Goal: Information Seeking & Learning: Learn about a topic

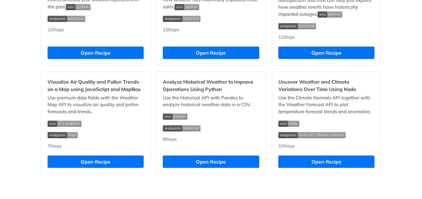
scroll to position [620, 0]
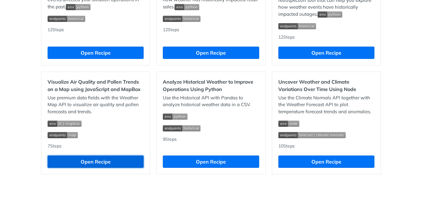
click at [92, 163] on button "Open Recipe" at bounding box center [96, 162] width 96 height 12
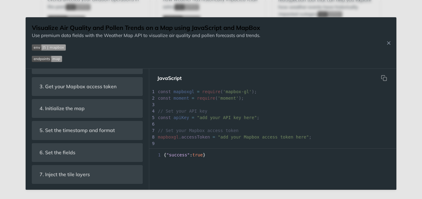
scroll to position [189, 0]
click at [389, 43] on icon "Close Recipe" at bounding box center [389, 43] width 6 height 6
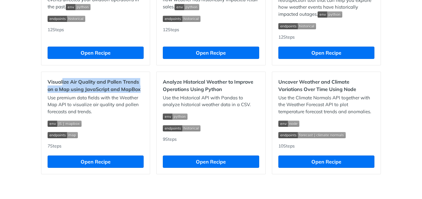
drag, startPoint x: 60, startPoint y: 82, endPoint x: 142, endPoint y: 91, distance: 82.7
click at [142, 91] on div "Visualize Air Quality and Pollen Trends on a Map using JavaScript and MapBox Us…" at bounding box center [95, 123] width 109 height 103
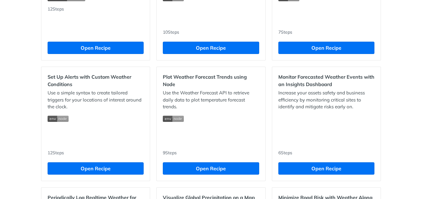
scroll to position [249, 0]
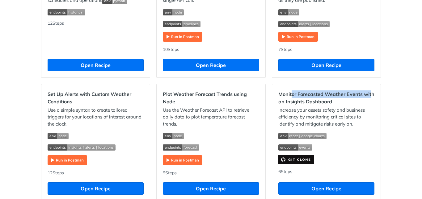
drag, startPoint x: 290, startPoint y: 96, endPoint x: 370, endPoint y: 96, distance: 80.4
click at [370, 96] on h2 "Monitor Forecasted Weather Events with an Insights Dashboard" at bounding box center [327, 98] width 96 height 15
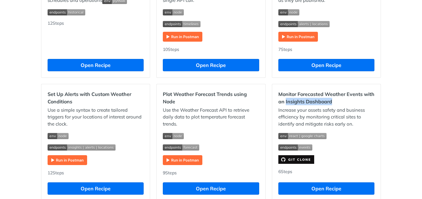
drag, startPoint x: 283, startPoint y: 100, endPoint x: 331, endPoint y: 103, distance: 47.8
click at [331, 103] on h2 "Monitor Forecasted Weather Events with an Insights Dashboard" at bounding box center [327, 98] width 96 height 15
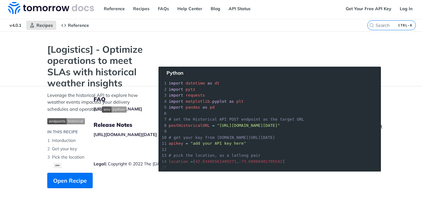
scroll to position [1, 0]
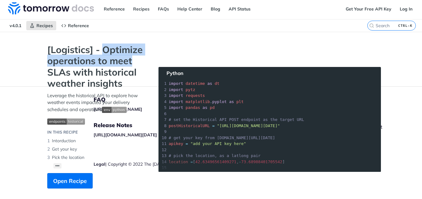
drag, startPoint x: 107, startPoint y: 51, endPoint x: 137, endPoint y: 59, distance: 30.9
click at [137, 59] on strong "[Logistics] - Optimize operations to meet SLAs with historical weather insights" at bounding box center [96, 66] width 99 height 45
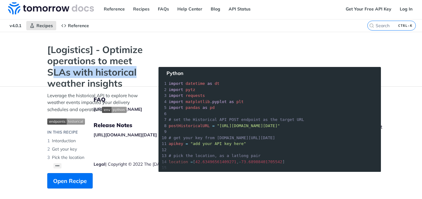
drag, startPoint x: 50, startPoint y: 68, endPoint x: 143, endPoint y: 70, distance: 93.7
click at [143, 70] on strong "[Logistics] - Optimize operations to meet SLAs with historical weather insights" at bounding box center [96, 66] width 99 height 45
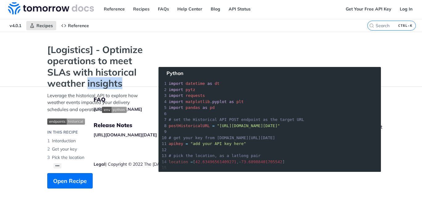
drag, startPoint x: 84, startPoint y: 80, endPoint x: 137, endPoint y: 82, distance: 52.9
click at [137, 82] on strong "[Logistics] - Optimize operations to meet SLAs with historical weather insights" at bounding box center [96, 66] width 99 height 45
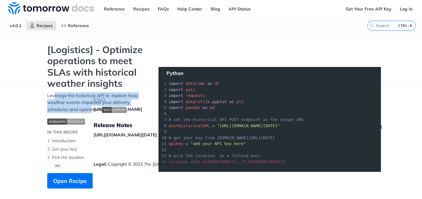
drag, startPoint x: 53, startPoint y: 94, endPoint x: 88, endPoint y: 111, distance: 38.6
click at [88, 111] on p "Leverage the historical API to explore how weather events impacted your deliver…" at bounding box center [96, 102] width 99 height 21
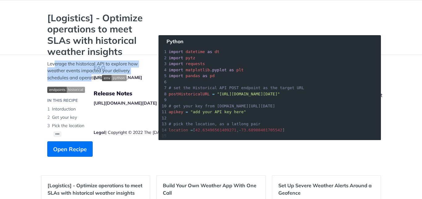
scroll to position [0, 0]
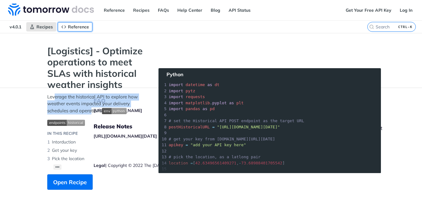
click at [75, 24] on link "Reference" at bounding box center [75, 26] width 35 height 9
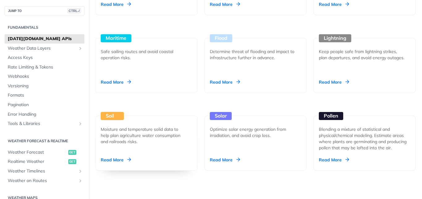
scroll to position [680, 0]
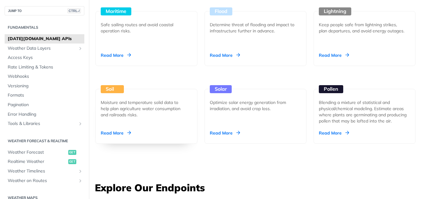
click at [161, 114] on div "Moisture and temperature solid data to help plan agriculture water consumption …" at bounding box center [144, 109] width 87 height 19
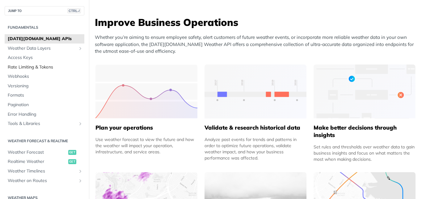
scroll to position [216, 0]
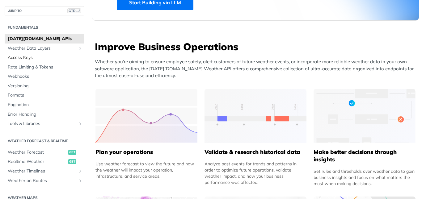
click at [51, 61] on span "Access Keys" at bounding box center [45, 58] width 75 height 6
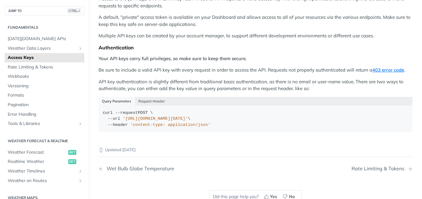
scroll to position [93, 0]
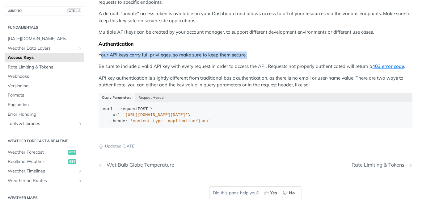
drag, startPoint x: 101, startPoint y: 54, endPoint x: 259, endPoint y: 58, distance: 157.7
click at [259, 58] on p "Your API keys carry full privileges, so make sure to keep them secure." at bounding box center [256, 55] width 314 height 7
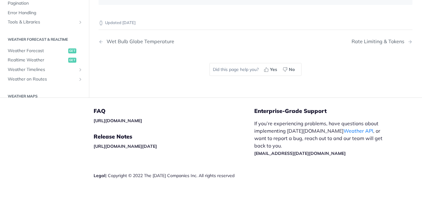
scroll to position [124, 0]
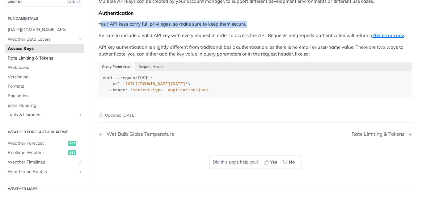
click at [39, 59] on span "Rate Limiting & Tokens" at bounding box center [45, 58] width 75 height 6
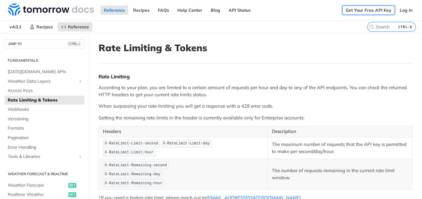
click at [368, 9] on link "Get Your Free API Key" at bounding box center [369, 10] width 53 height 9
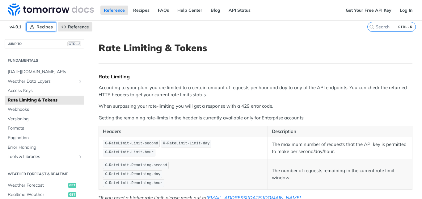
click at [44, 25] on span "Recipes" at bounding box center [44, 27] width 16 height 6
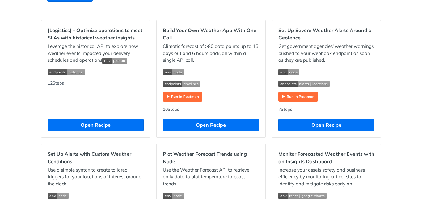
scroll to position [124, 0]
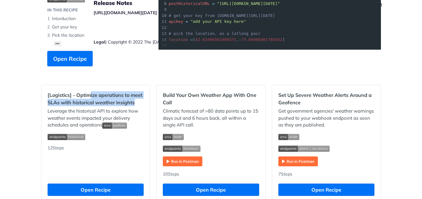
drag, startPoint x: 88, startPoint y: 96, endPoint x: 138, endPoint y: 103, distance: 50.2
click at [138, 103] on h2 "[Logistics] - Optimize operations to meet SLAs with historical weather insights" at bounding box center [96, 99] width 96 height 15
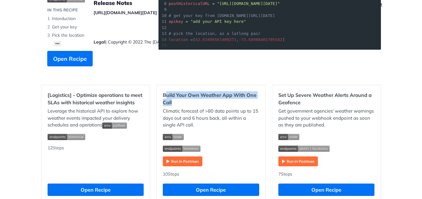
drag, startPoint x: 163, startPoint y: 96, endPoint x: 265, endPoint y: 100, distance: 102.4
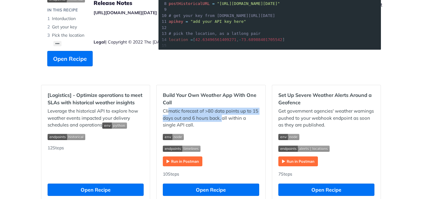
drag, startPoint x: 168, startPoint y: 112, endPoint x: 220, endPoint y: 119, distance: 52.7
click at [220, 119] on p "Climatic forecast of >80 data points up to 15 days out and 6 hours back, all wi…" at bounding box center [211, 118] width 96 height 21
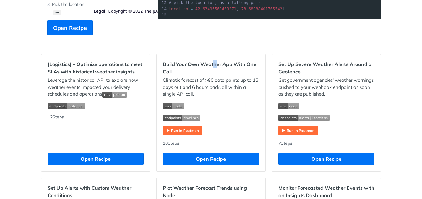
drag, startPoint x: 213, startPoint y: 61, endPoint x: 199, endPoint y: 68, distance: 15.9
click at [212, 61] on h2 "Build Your Own Weather App With One Call" at bounding box center [211, 68] width 96 height 15
drag, startPoint x: 188, startPoint y: 62, endPoint x: 251, endPoint y: 66, distance: 63.5
click at [251, 66] on h2 "Build Your Own Weather App With One Call" at bounding box center [211, 68] width 96 height 15
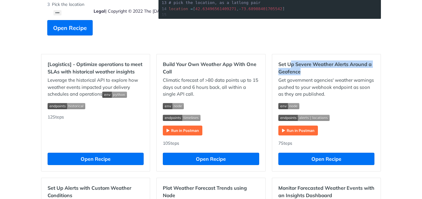
drag, startPoint x: 288, startPoint y: 64, endPoint x: 364, endPoint y: 70, distance: 76.2
click at [364, 70] on h2 "Set Up Severe Weather Alerts Around a Geofence" at bounding box center [327, 68] width 96 height 15
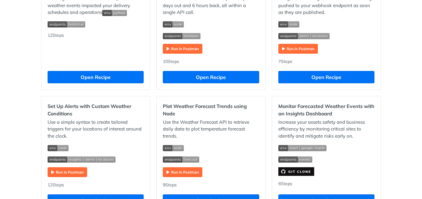
scroll to position [247, 0]
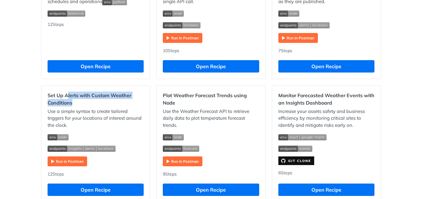
drag, startPoint x: 66, startPoint y: 96, endPoint x: 117, endPoint y: 102, distance: 51.0
click at [117, 102] on h2 "Set Up Alerts with Custom Weather Conditions" at bounding box center [96, 99] width 96 height 15
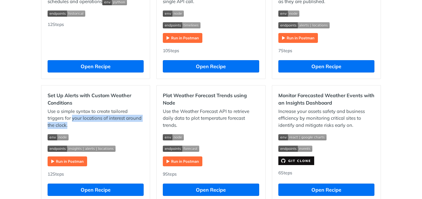
drag, startPoint x: 71, startPoint y: 121, endPoint x: 146, endPoint y: 122, distance: 75.1
click at [146, 122] on div "Set Up Alerts with Custom Weather Conditions Use a simple syntax to create tail…" at bounding box center [95, 144] width 109 height 117
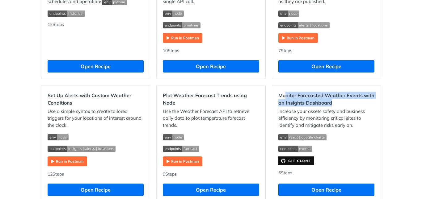
drag, startPoint x: 283, startPoint y: 95, endPoint x: 376, endPoint y: 99, distance: 92.8
click at [376, 99] on div "Monitor Forecasted Weather Events with an Insights Dashboard Increase your asse…" at bounding box center [326, 144] width 109 height 117
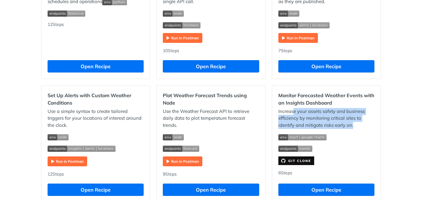
drag, startPoint x: 291, startPoint y: 113, endPoint x: 359, endPoint y: 123, distance: 69.0
click at [359, 123] on p "Increase your assets safety and business efficiency by monitoring critical site…" at bounding box center [327, 118] width 96 height 21
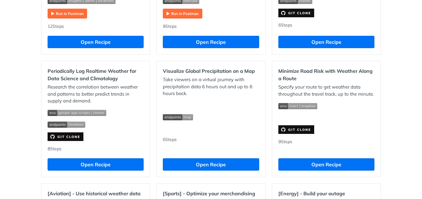
scroll to position [402, 0]
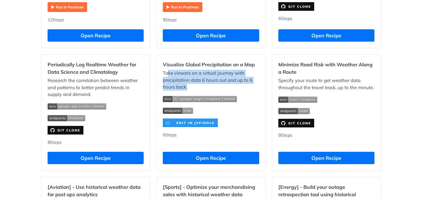
drag, startPoint x: 167, startPoint y: 72, endPoint x: 255, endPoint y: 86, distance: 89.9
click at [255, 86] on p "Take viewers on a virtual journey with precipitation data 6 hours out and up to…" at bounding box center [211, 80] width 96 height 21
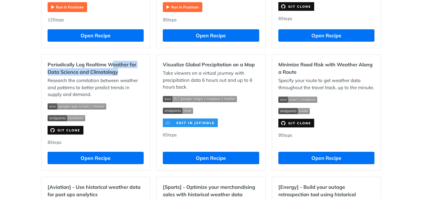
drag, startPoint x: 110, startPoint y: 65, endPoint x: 145, endPoint y: 71, distance: 34.9
click at [145, 71] on div "Periodically Log Realtime Weather for Data Science and Climatology Research the…" at bounding box center [95, 113] width 109 height 116
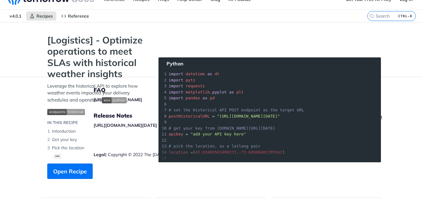
scroll to position [0, 0]
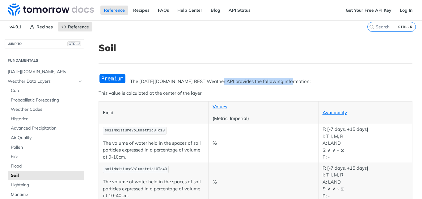
drag, startPoint x: 230, startPoint y: 81, endPoint x: 285, endPoint y: 82, distance: 54.7
click at [285, 82] on p "The Tomorrow.io REST Weather API provides the following information:" at bounding box center [256, 81] width 314 height 7
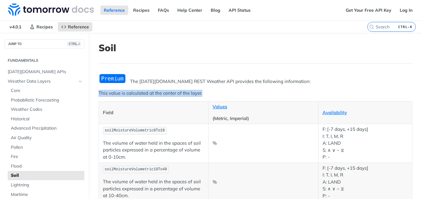
drag, startPoint x: 110, startPoint y: 93, endPoint x: 205, endPoint y: 95, distance: 94.6
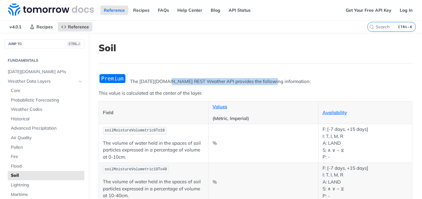
drag, startPoint x: 168, startPoint y: 80, endPoint x: 266, endPoint y: 85, distance: 98.4
click at [266, 85] on p "The Tomorrow.io REST Weather API provides the following information:" at bounding box center [256, 81] width 314 height 7
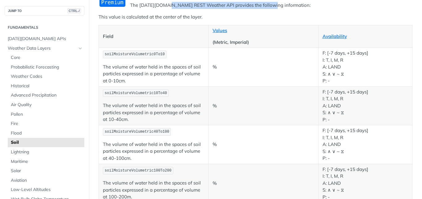
scroll to position [93, 0]
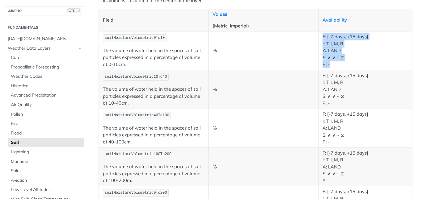
drag, startPoint x: 322, startPoint y: 35, endPoint x: 369, endPoint y: 67, distance: 56.6
click at [369, 67] on p "F: [-7 days, +15 days] I: T, I, M, R A: LAND S: ∧ ∨ ~ ⧖ P: -" at bounding box center [366, 50] width 86 height 35
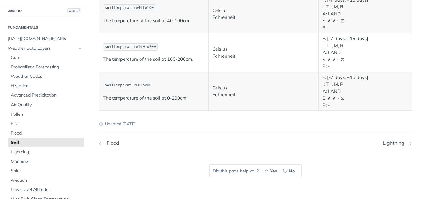
scroll to position [402, 0]
drag, startPoint x: 112, startPoint y: 97, endPoint x: 191, endPoint y: 98, distance: 79.2
click at [191, 98] on p "The temperature of the soil at 0-200cm." at bounding box center [153, 97] width 101 height 7
drag, startPoint x: 124, startPoint y: 59, endPoint x: 198, endPoint y: 62, distance: 73.9
click at [198, 62] on p "The temperature of the soil at 100-200cm." at bounding box center [153, 58] width 101 height 7
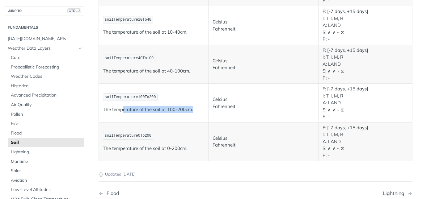
scroll to position [340, 0]
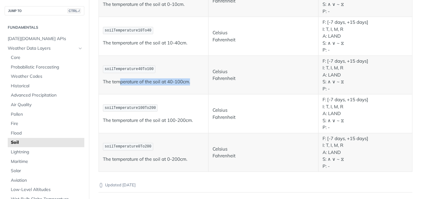
drag, startPoint x: 120, startPoint y: 81, endPoint x: 200, endPoint y: 83, distance: 79.8
click at [200, 83] on p "The temperature of the soil at 40-100cm." at bounding box center [153, 82] width 101 height 7
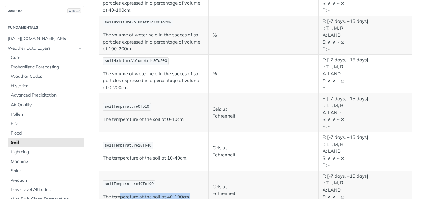
scroll to position [216, 0]
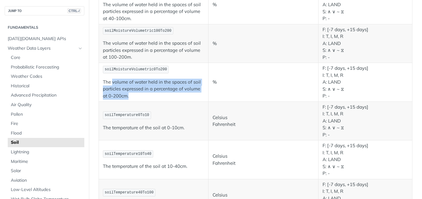
drag, startPoint x: 112, startPoint y: 83, endPoint x: 195, endPoint y: 93, distance: 83.8
click at [195, 93] on p "The volume of water held in the spaces of soil particles expressed in a percent…" at bounding box center [153, 89] width 101 height 21
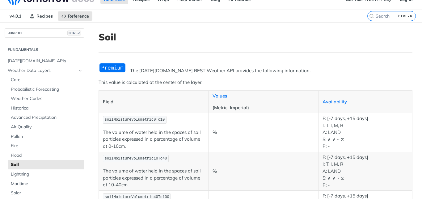
scroll to position [0, 0]
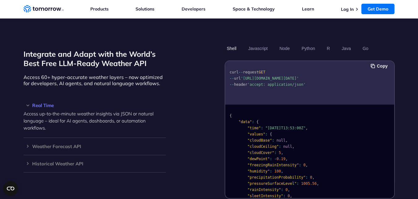
scroll to position [526, 0]
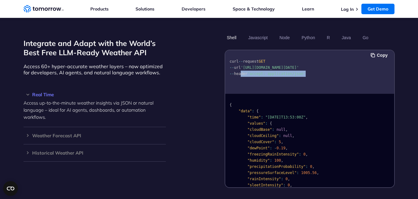
drag, startPoint x: 239, startPoint y: 71, endPoint x: 301, endPoint y: 73, distance: 61.2
click at [301, 73] on code "curl -- request GET -- url 'https://api.tomorrow.io/v4/weather/realtime?locatio…" at bounding box center [267, 67] width 76 height 17
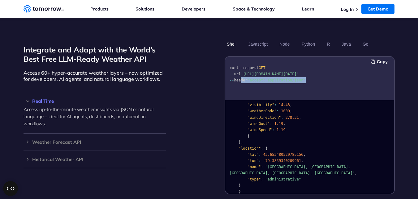
scroll to position [557, 0]
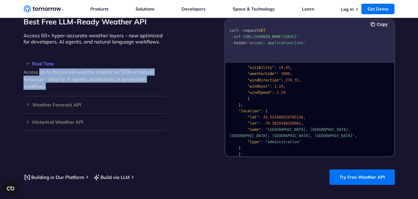
drag, startPoint x: 40, startPoint y: 65, endPoint x: 152, endPoint y: 78, distance: 112.7
click at [152, 78] on p "Access up-to-the-minute weather insights via JSON or natural language – ideal f…" at bounding box center [94, 79] width 142 height 21
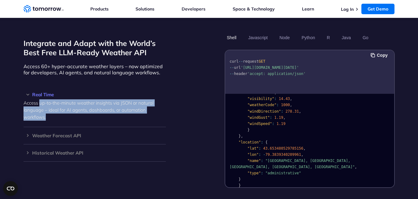
scroll to position [124, 0]
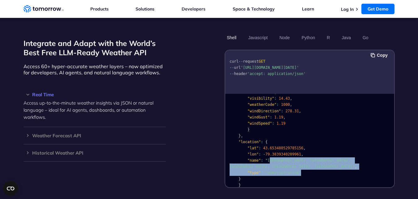
drag, startPoint x: 265, startPoint y: 153, endPoint x: 376, endPoint y: 157, distance: 110.8
click at [376, 157] on pre "{ "data" : { "time" : "2023-02-14T13:53:00Z" , "values" : { "cloudBase" : null …" at bounding box center [309, 82] width 169 height 220
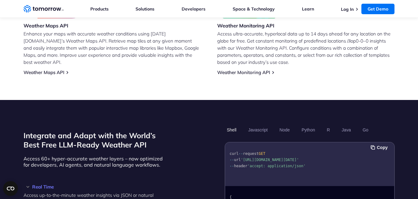
scroll to position [433, 0]
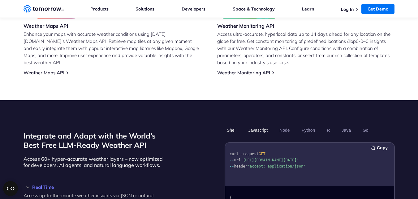
click at [254, 125] on button "Javascript" at bounding box center [258, 130] width 24 height 11
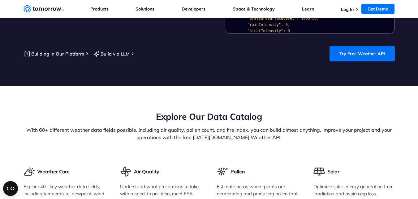
scroll to position [742, 0]
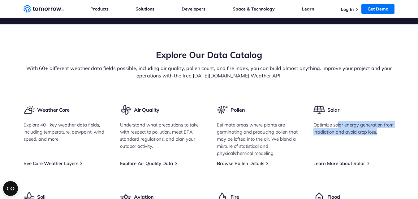
drag, startPoint x: 337, startPoint y: 119, endPoint x: 389, endPoint y: 122, distance: 51.8
click at [389, 122] on p "Optimize solar energy generation from irradiation and avoid crop loss." at bounding box center [353, 129] width 81 height 14
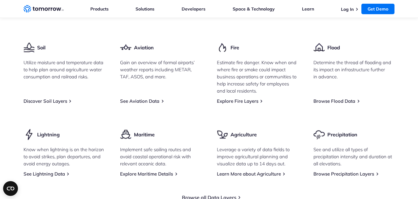
scroll to position [928, 0]
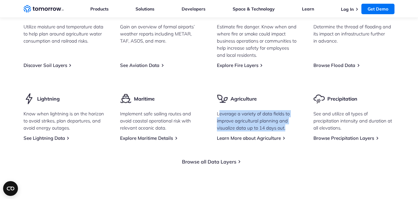
drag, startPoint x: 220, startPoint y: 107, endPoint x: 287, endPoint y: 118, distance: 67.7
click at [287, 118] on p "Leverage a variety of data fields to improve agricultural planning and visualiz…" at bounding box center [257, 120] width 81 height 21
click at [237, 135] on link "Learn More about Agriculture" at bounding box center [249, 138] width 64 height 6
